Goal: Task Accomplishment & Management: Use online tool/utility

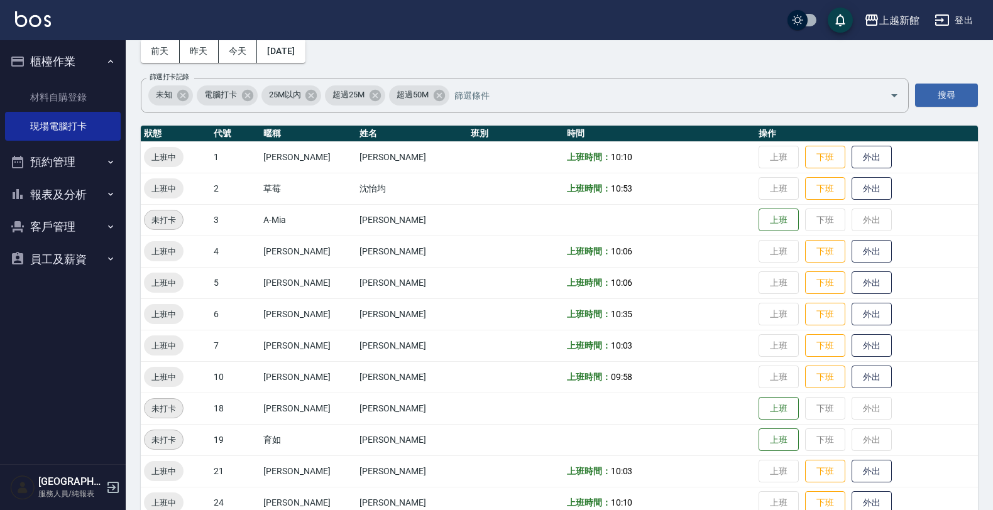
scroll to position [79, 0]
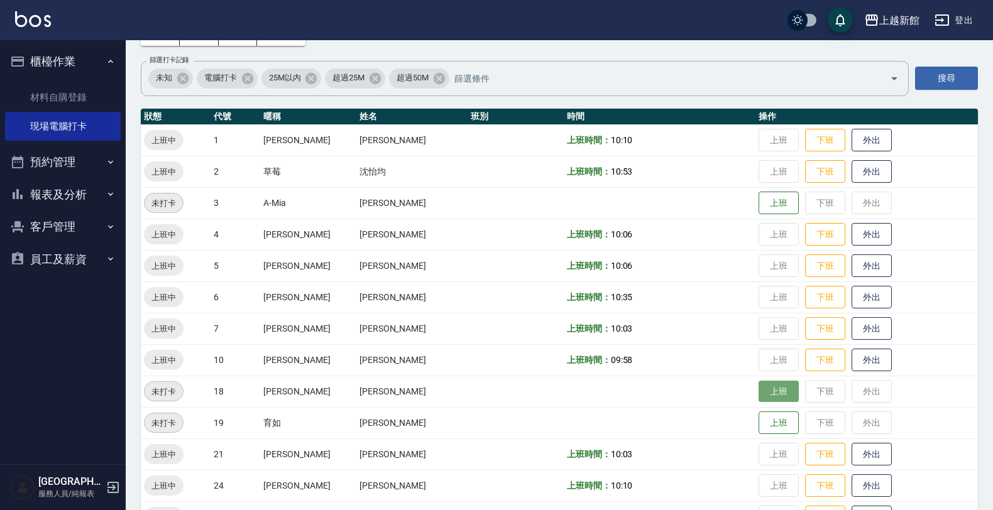
click at [763, 384] on button "上班" at bounding box center [778, 392] width 40 height 22
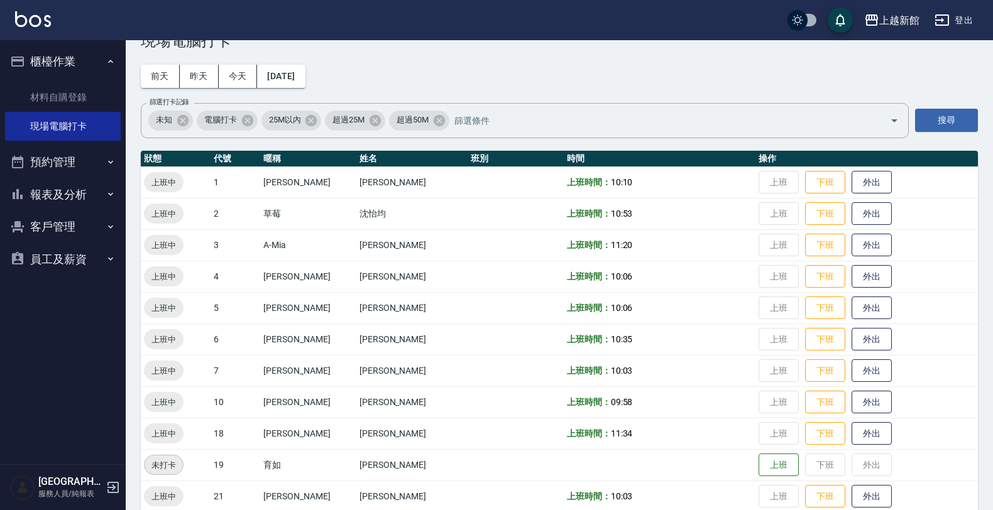
scroll to position [0, 0]
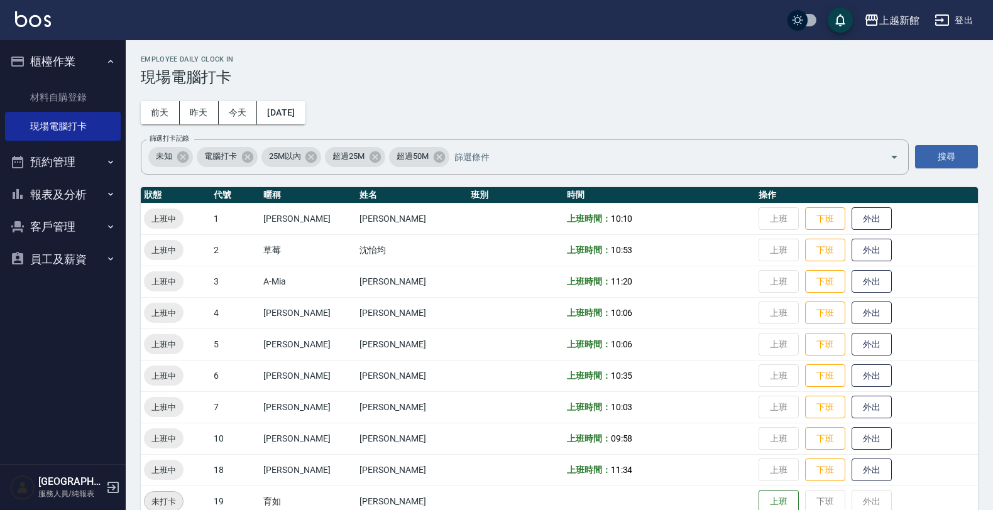
click at [79, 231] on button "客戶管理" at bounding box center [63, 226] width 116 height 33
click at [58, 267] on link "客戶列表" at bounding box center [63, 262] width 116 height 29
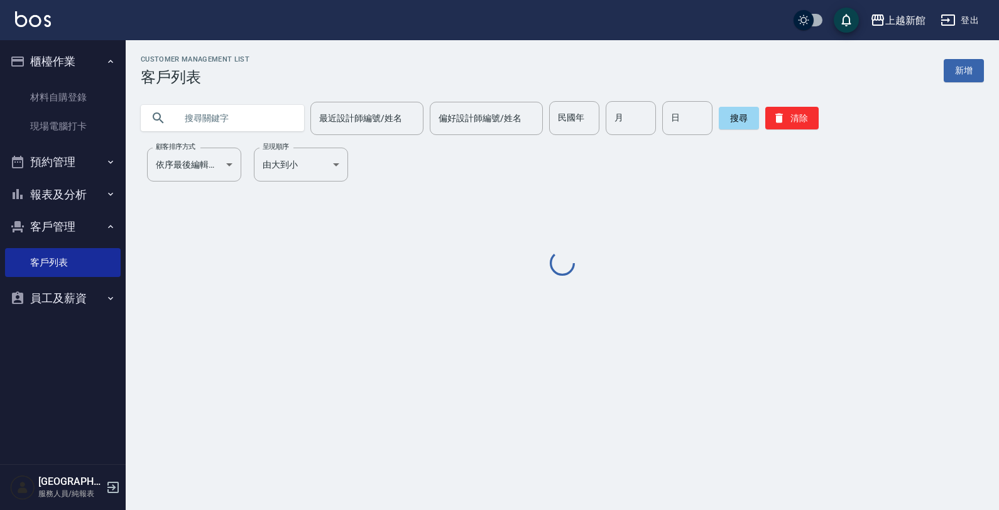
click at [239, 114] on input "text" at bounding box center [235, 118] width 118 height 34
type input "d"
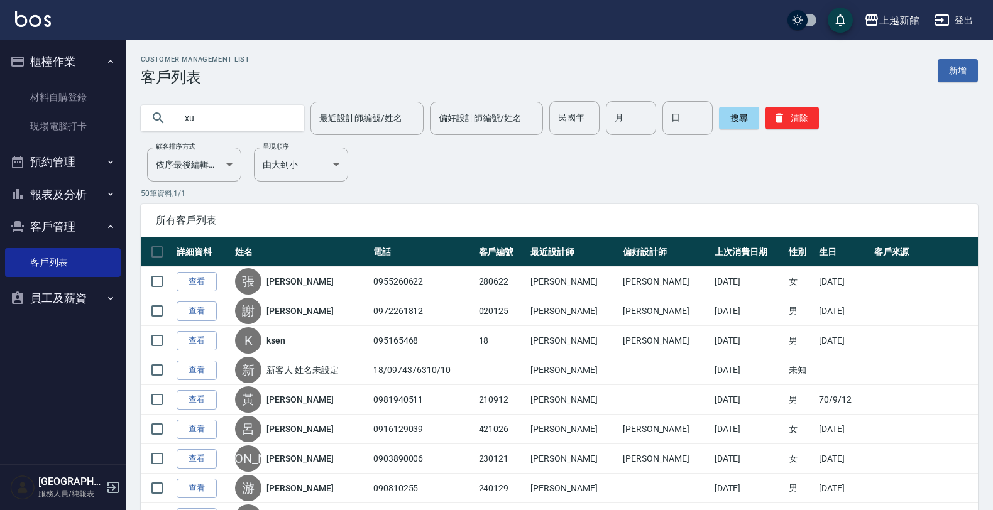
type input "x"
type input "ㄜ"
type input "[PERSON_NAME]"
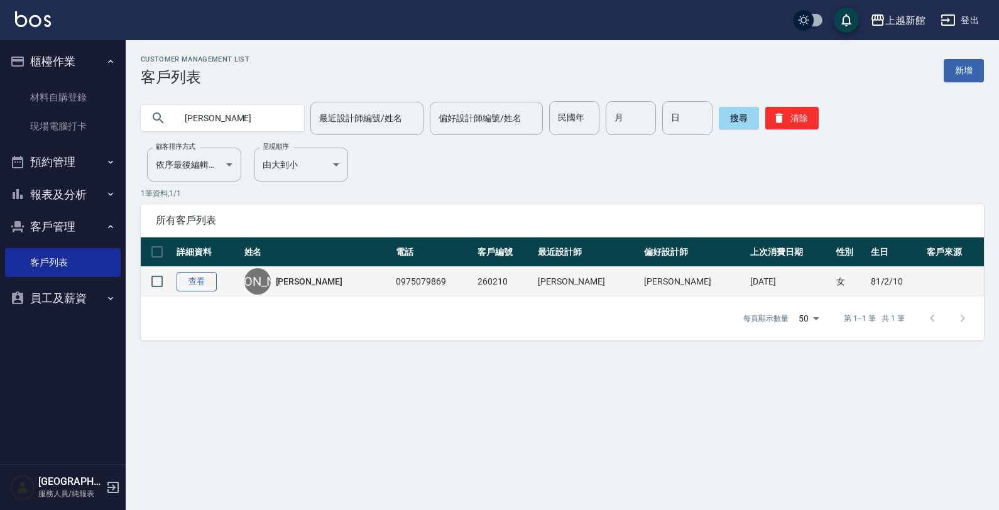
click at [193, 280] on link "查看" at bounding box center [197, 281] width 40 height 19
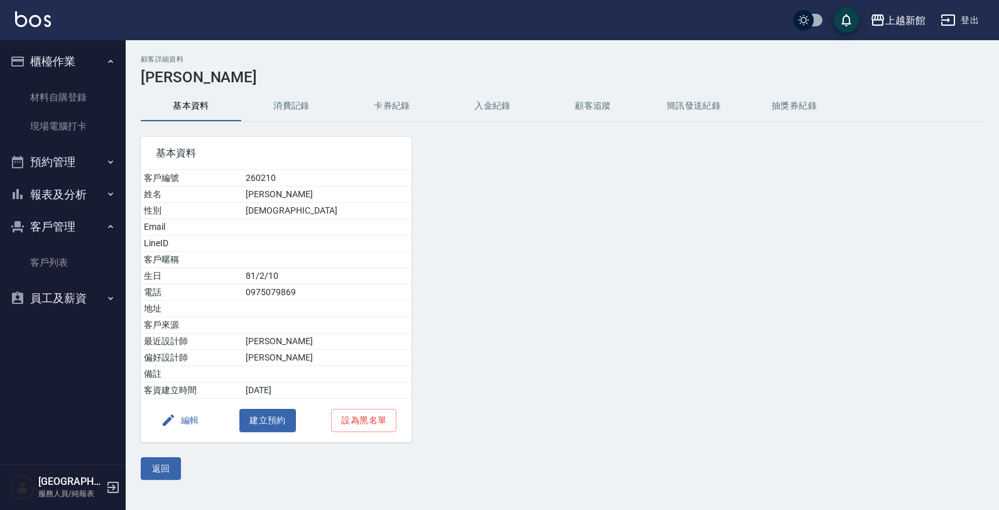
click at [285, 107] on button "消費記錄" at bounding box center [291, 106] width 101 height 30
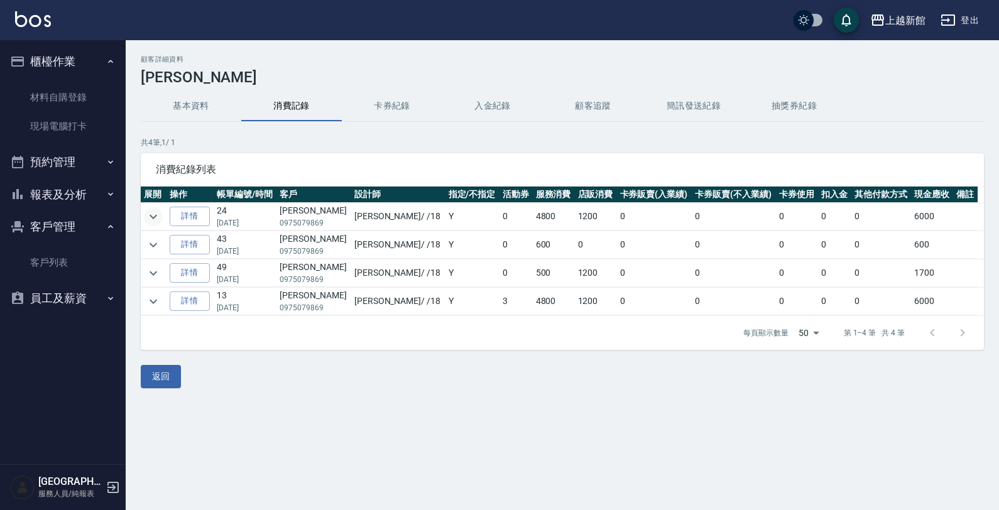
drag, startPoint x: 161, startPoint y: 222, endPoint x: 156, endPoint y: 217, distance: 6.7
click at [161, 221] on td at bounding box center [154, 217] width 26 height 28
click at [156, 217] on icon "expand row" at bounding box center [153, 216] width 15 height 15
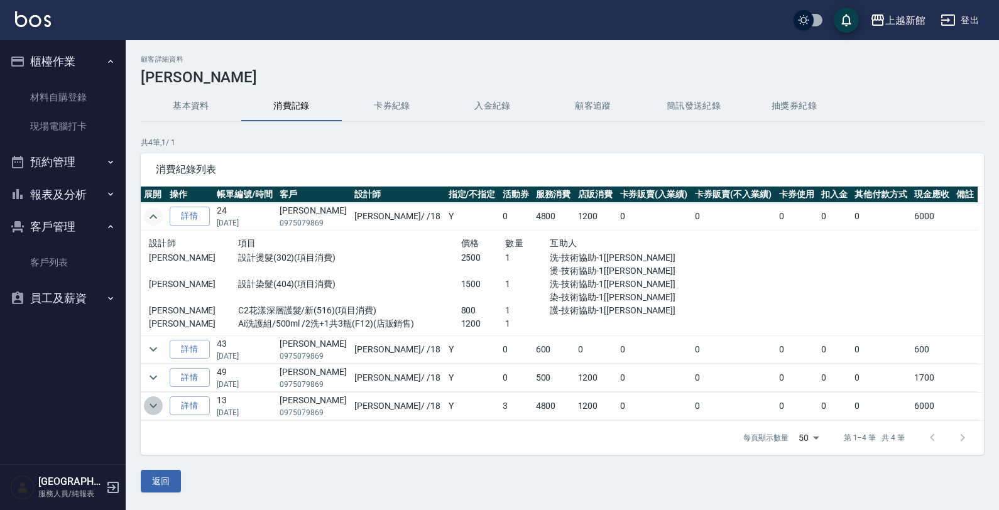
click at [155, 406] on icon "expand row" at bounding box center [153, 405] width 15 height 15
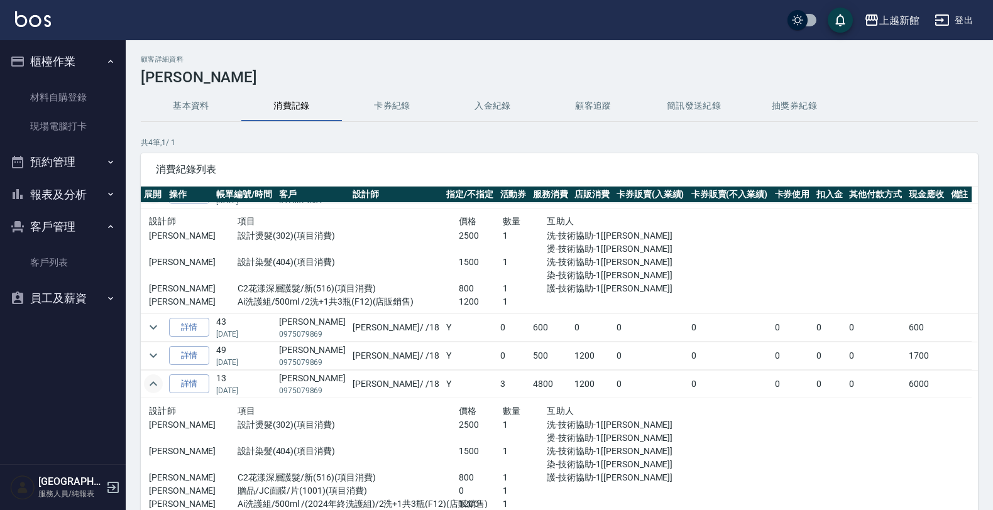
scroll to position [31, 0]
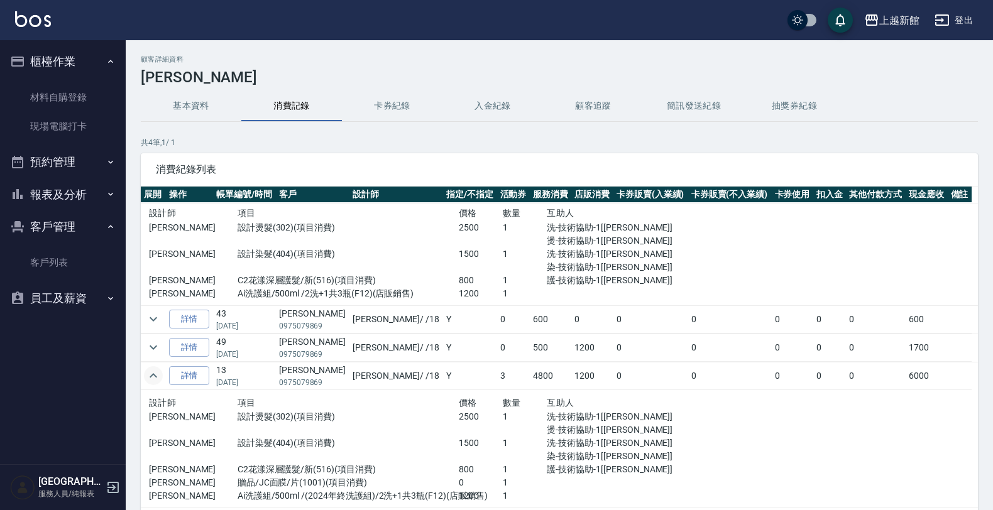
click at [30, 26] on link at bounding box center [33, 20] width 36 height 18
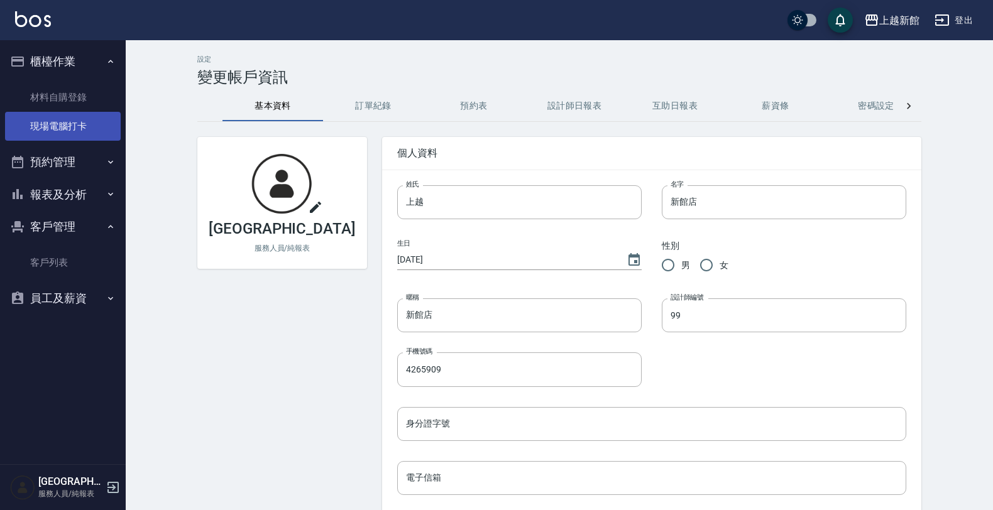
click at [64, 124] on link "現場電腦打卡" at bounding box center [63, 126] width 116 height 29
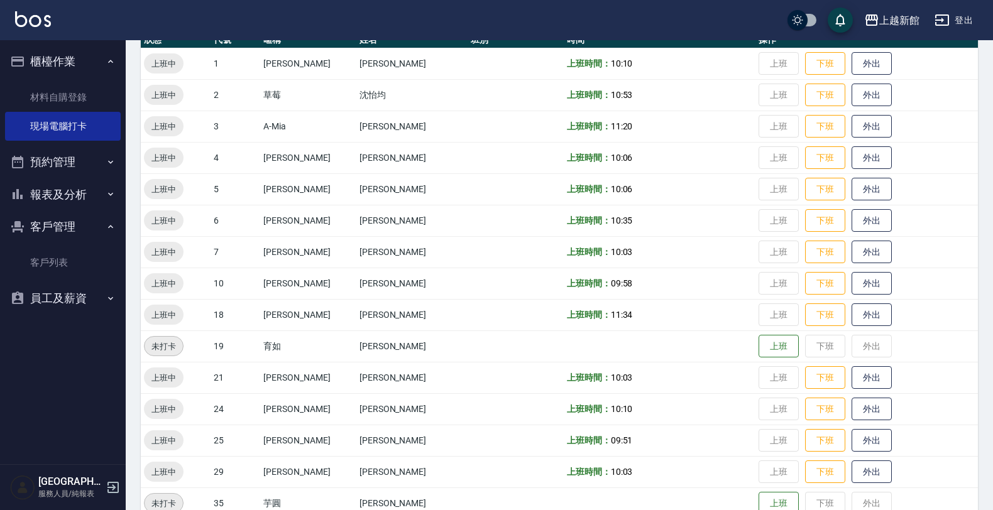
scroll to position [157, 0]
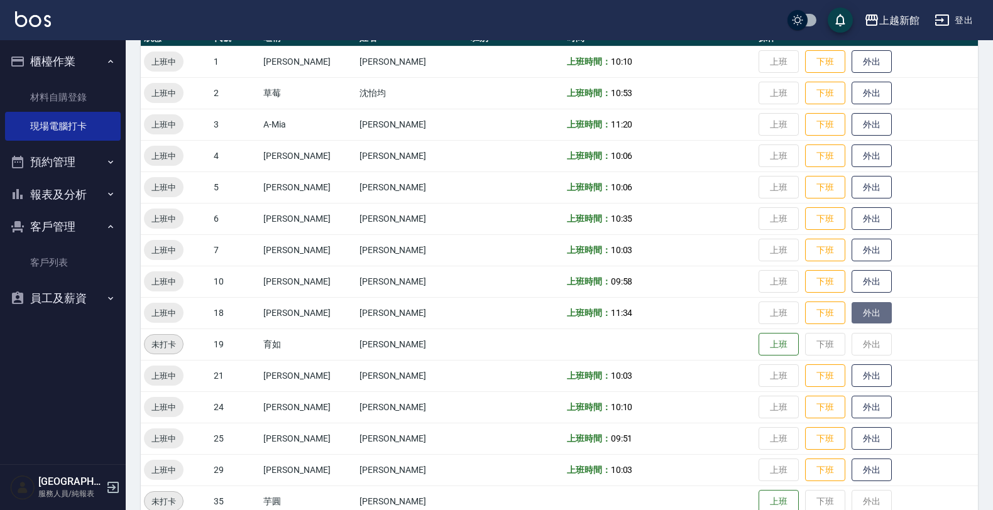
click at [851, 314] on button "外出" at bounding box center [871, 313] width 40 height 22
click at [864, 310] on button "歸來" at bounding box center [871, 313] width 40 height 22
